Goal: Navigation & Orientation: Find specific page/section

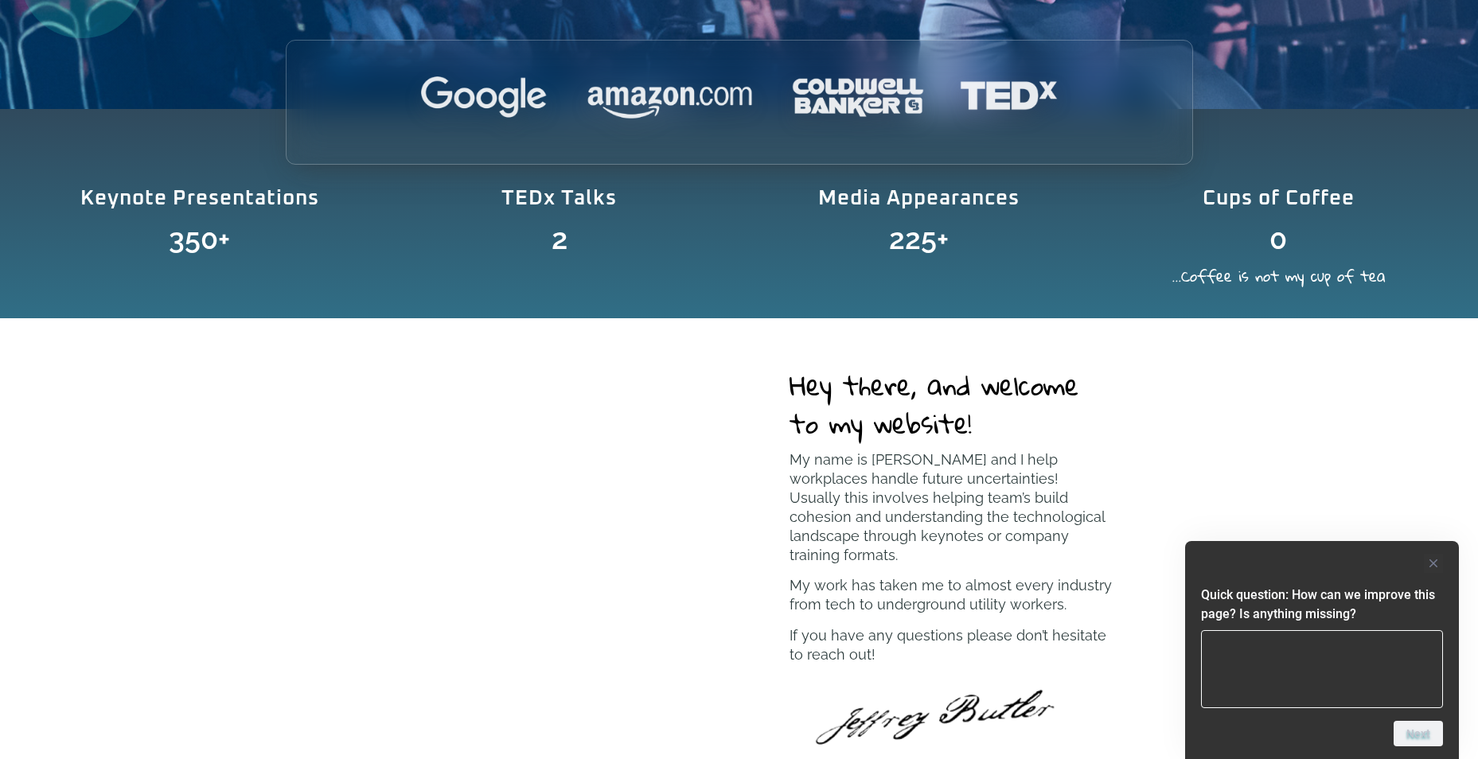
scroll to position [716, 0]
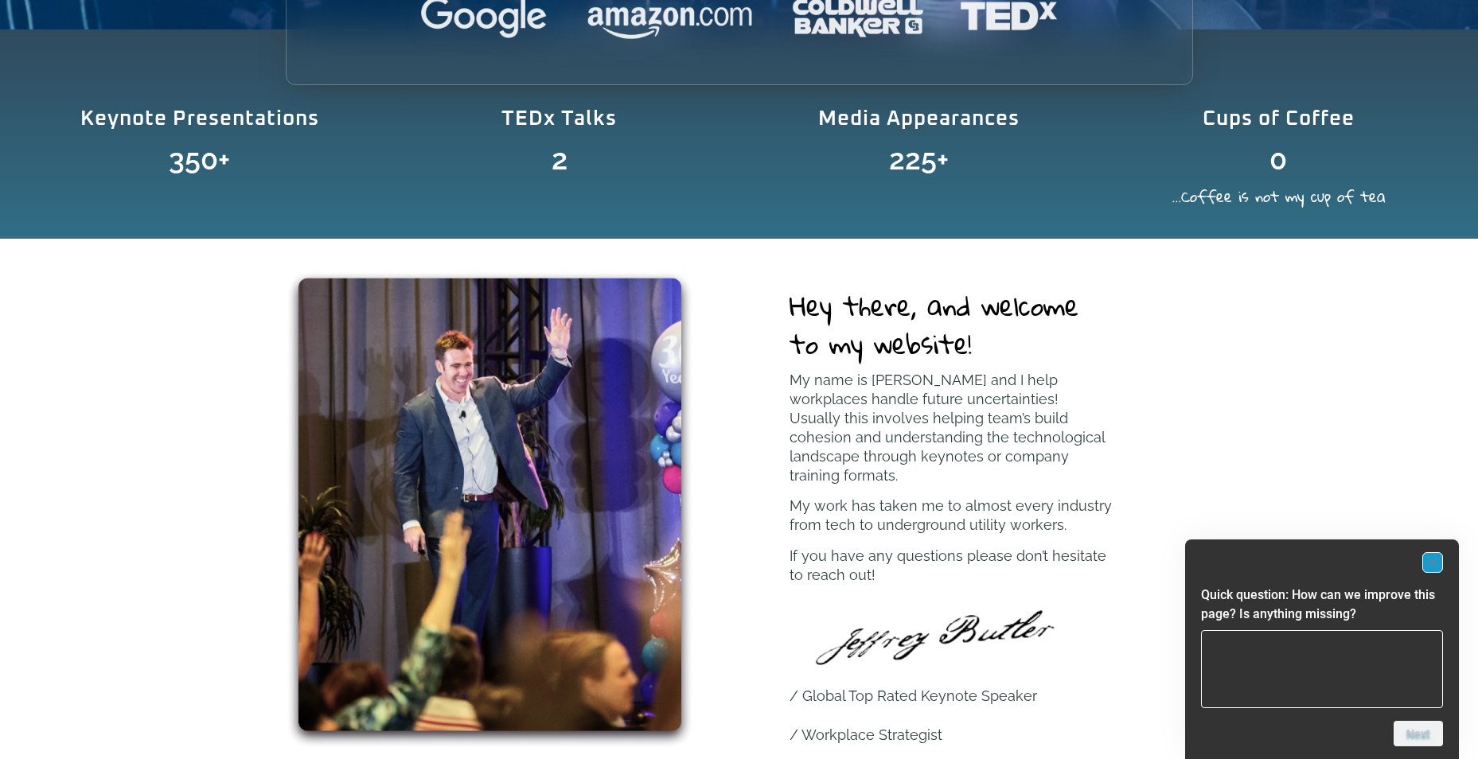
click at [1433, 562] on icon "Hide survey" at bounding box center [1432, 563] width 8 height 8
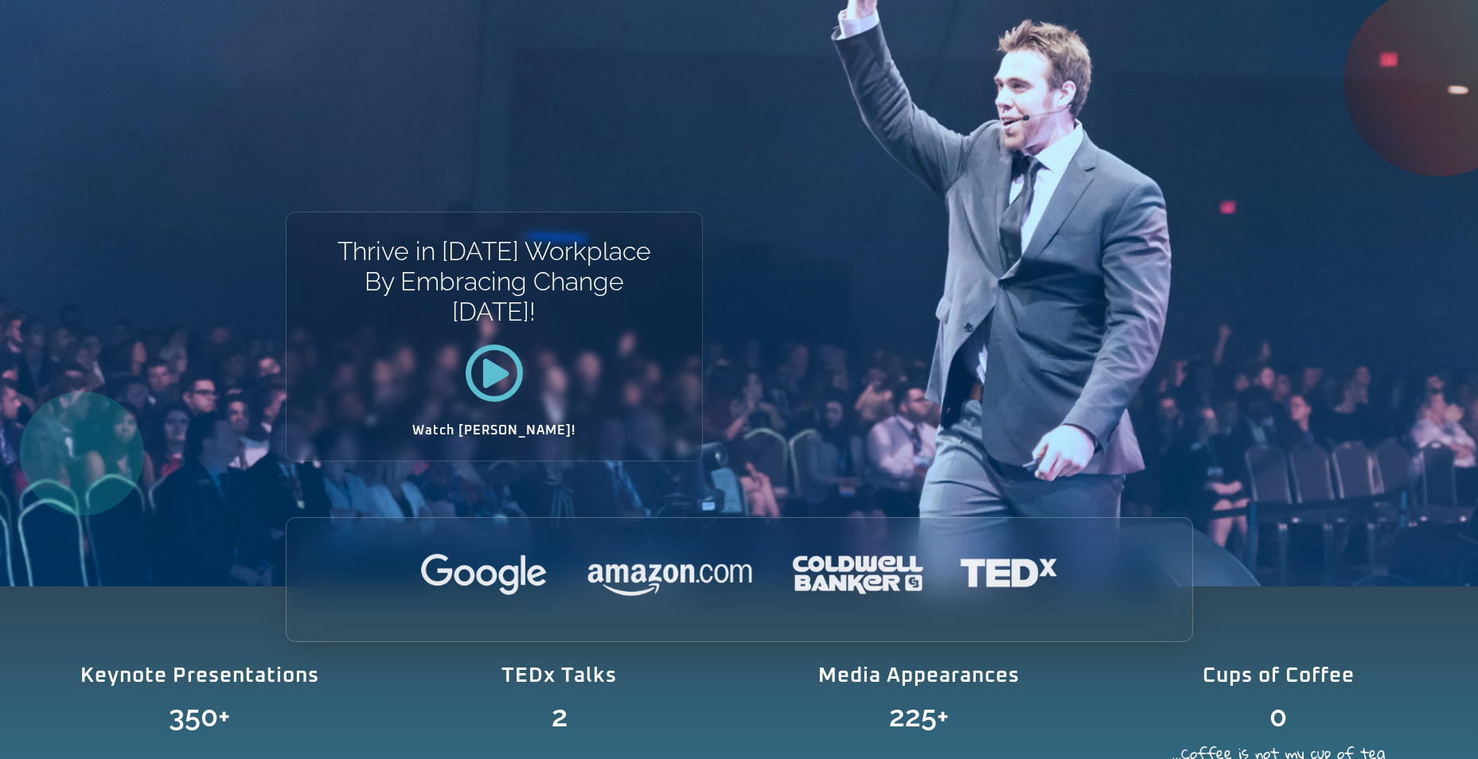
scroll to position [0, 0]
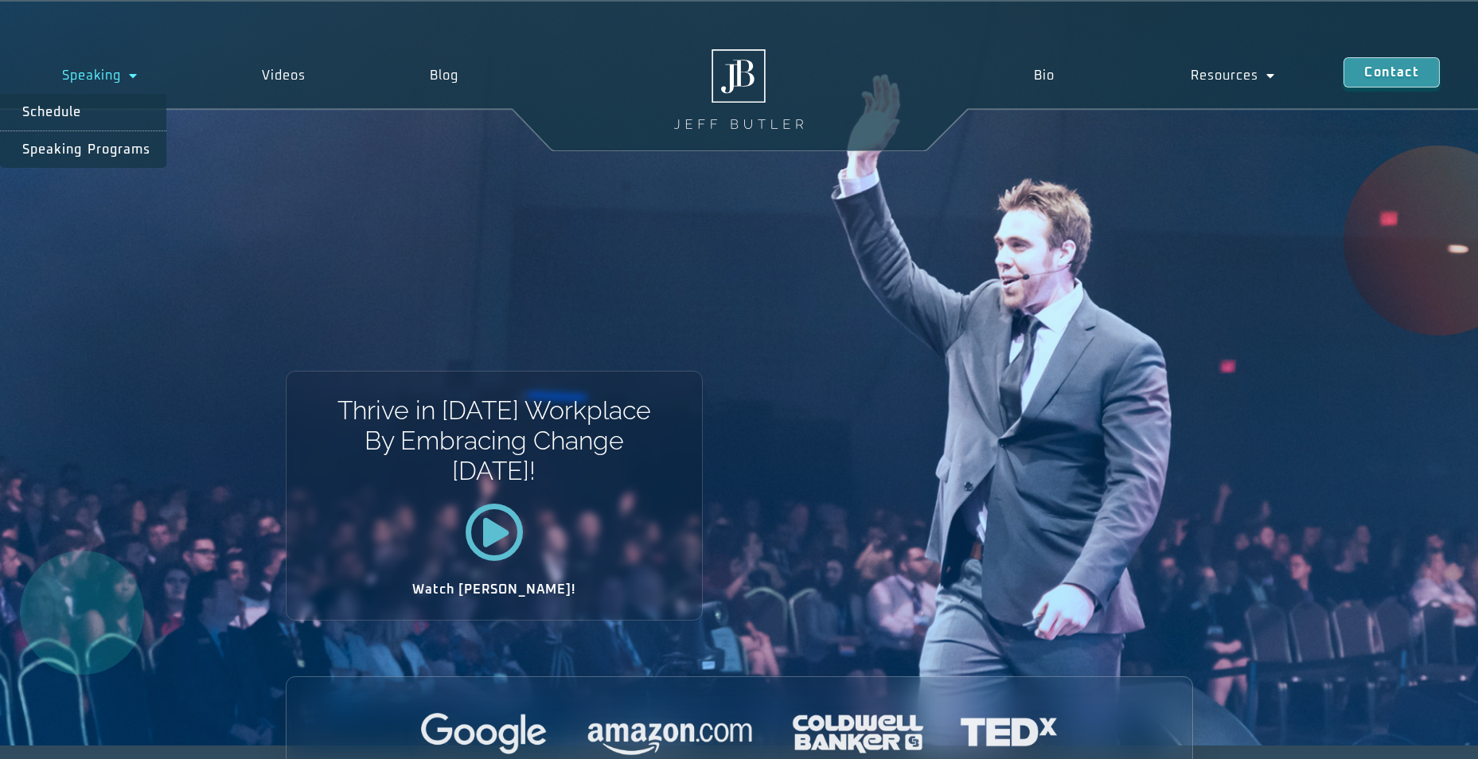
click at [119, 74] on link "Speaking" at bounding box center [100, 75] width 200 height 37
click at [119, 75] on link "Speaking" at bounding box center [100, 75] width 200 height 37
click at [107, 150] on link "Speaking Programs" at bounding box center [83, 149] width 166 height 37
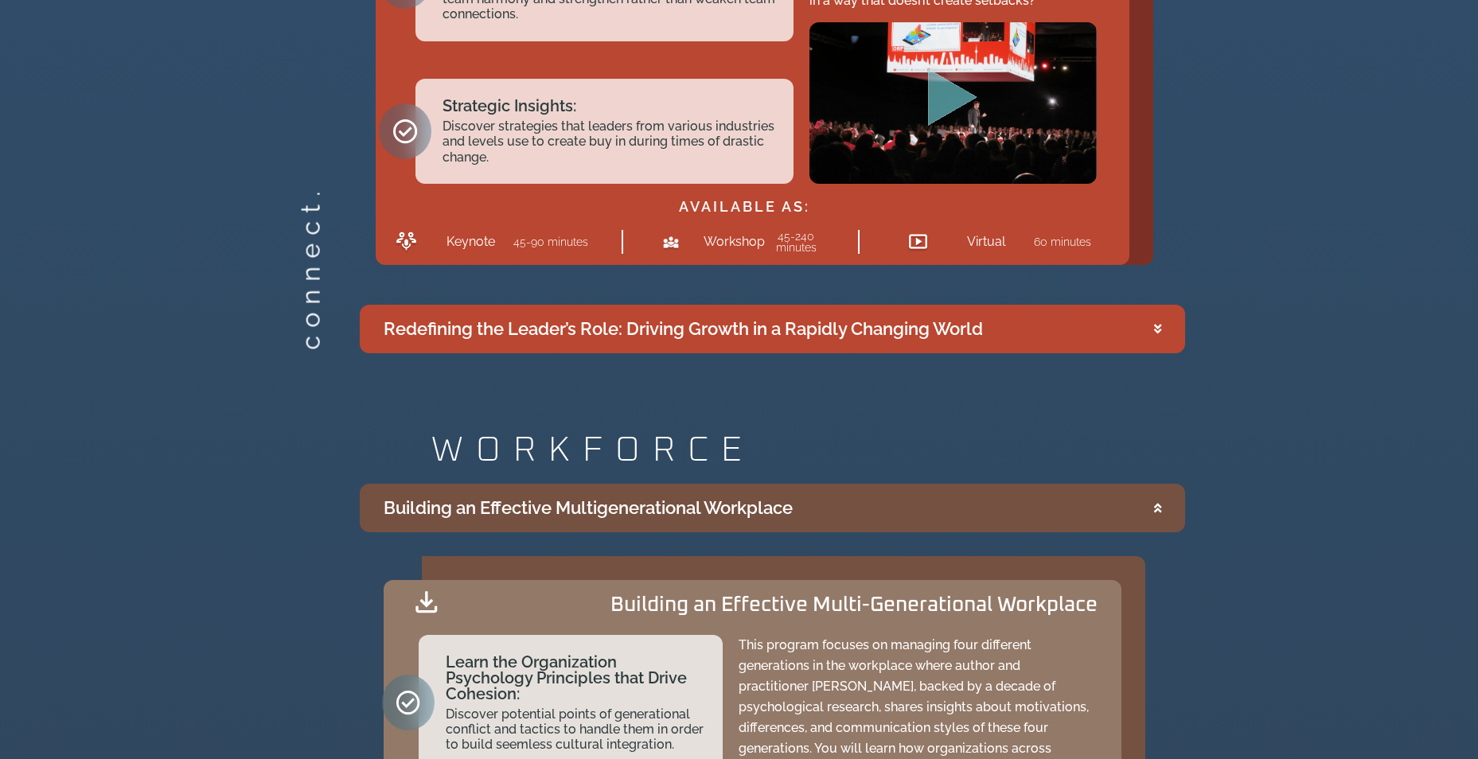
scroll to position [3103, 0]
